Goal: Information Seeking & Learning: Learn about a topic

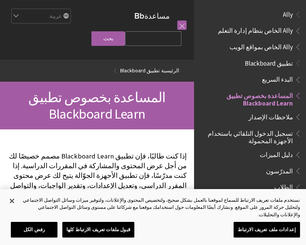
scroll to position [77, 0]
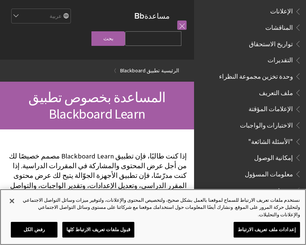
click at [110, 232] on button "قبول ملفات تعريف الارتباط كلها" at bounding box center [98, 230] width 72 height 16
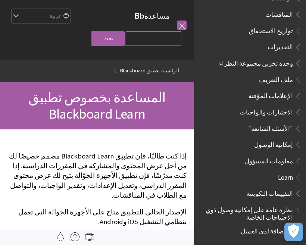
scroll to position [308, 0]
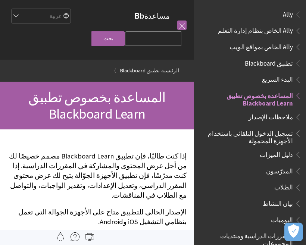
scroll to position [77, 0]
